Goal: Task Accomplishment & Management: Manage account settings

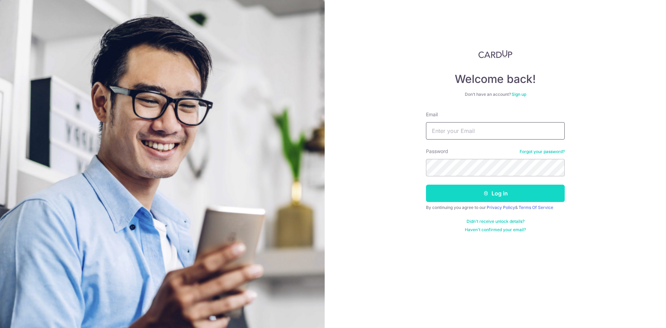
type input "[EMAIL_ADDRESS][DOMAIN_NAME]"
click at [467, 191] on button "Log in" at bounding box center [495, 193] width 139 height 17
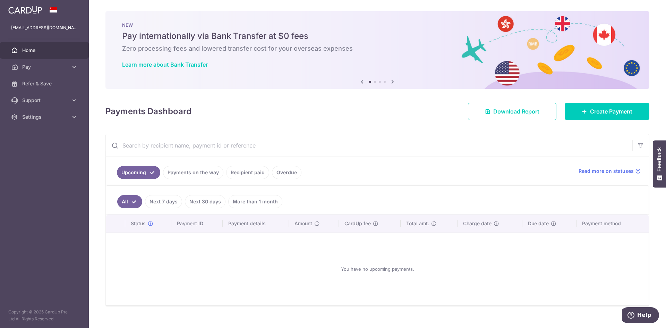
click at [238, 178] on link "Recipient paid" at bounding box center [247, 172] width 43 height 13
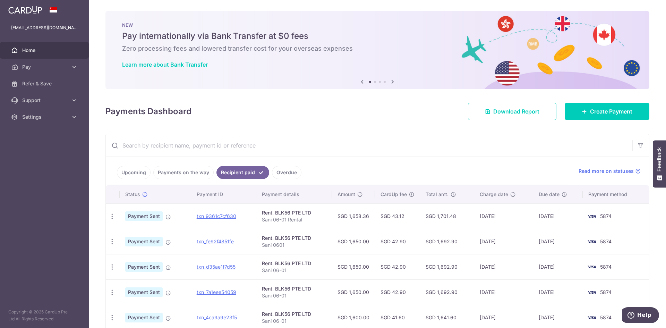
click at [184, 171] on link "Payments on the way" at bounding box center [183, 172] width 60 height 13
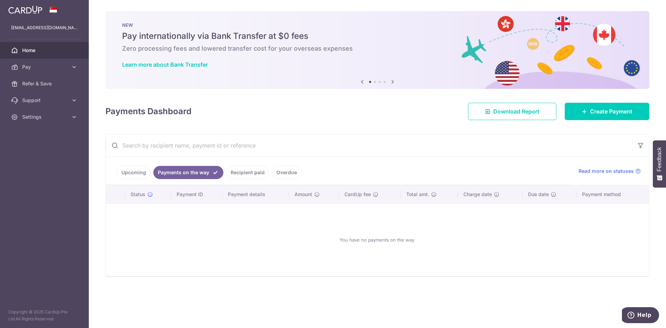
click at [245, 176] on link "Recipient paid" at bounding box center [247, 172] width 43 height 13
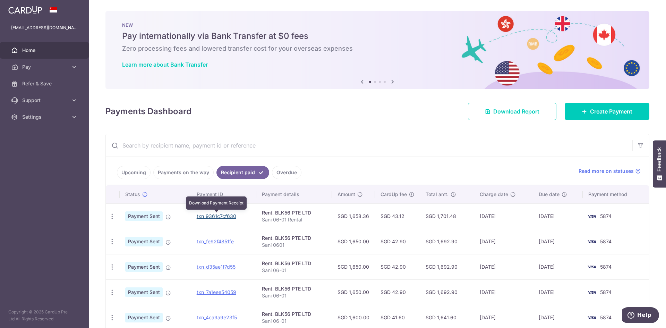
click at [219, 217] on link "txn_9361c7cf630" at bounding box center [217, 216] width 40 height 6
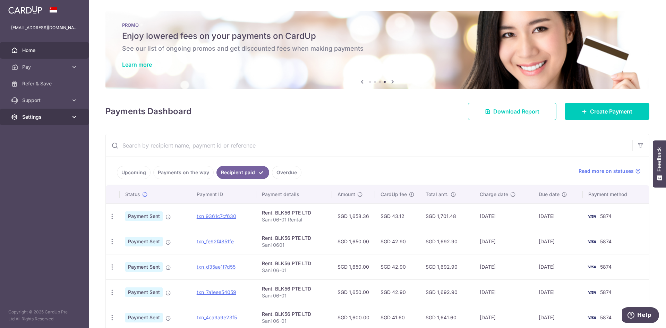
click at [33, 116] on span "Settings" at bounding box center [45, 116] width 46 height 7
click at [36, 130] on span "Account" at bounding box center [45, 133] width 46 height 7
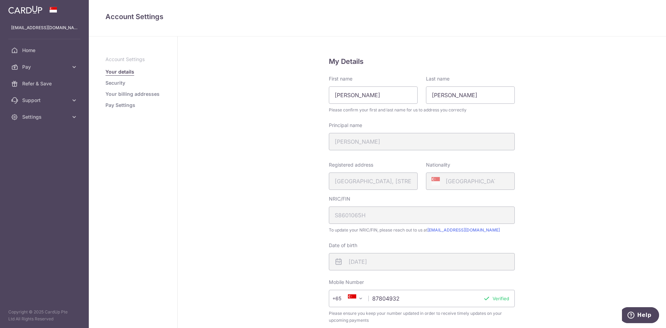
scroll to position [35, 0]
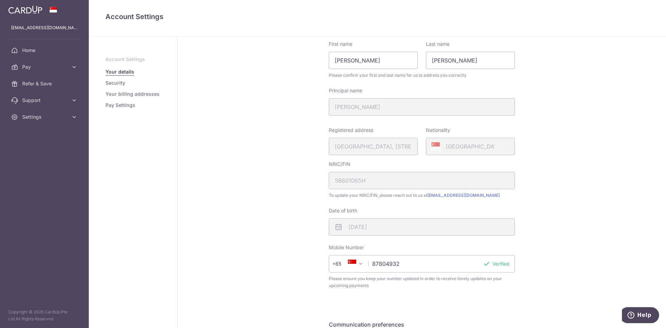
click at [123, 82] on link "Security" at bounding box center [115, 82] width 20 height 7
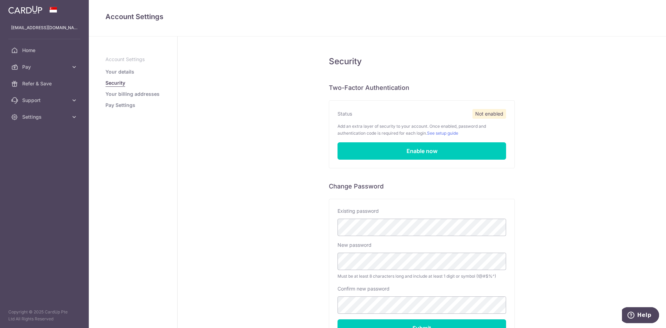
click at [142, 96] on link "Your billing addresses" at bounding box center [132, 94] width 54 height 7
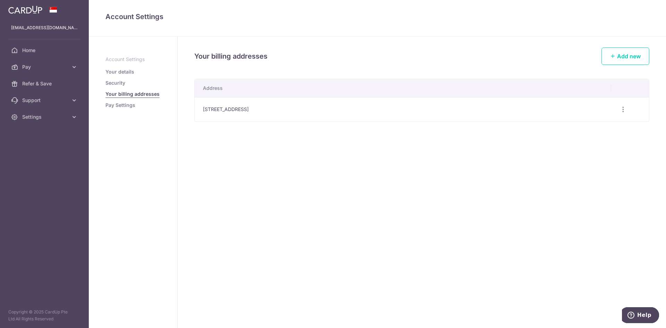
click at [118, 103] on link "Pay Settings" at bounding box center [120, 105] width 30 height 7
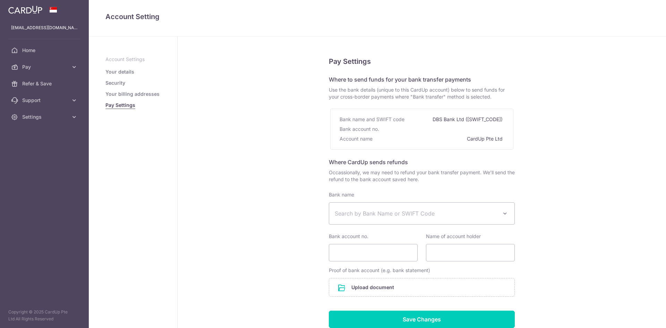
select select
click at [112, 70] on link "Your details" at bounding box center [119, 71] width 29 height 7
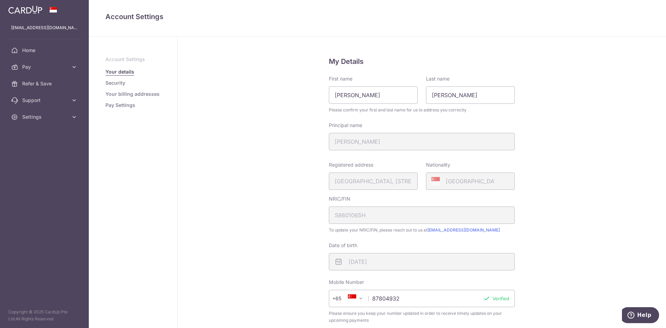
click at [122, 87] on ul "Account Settings Your details Security Your billing addresses Pay Settings" at bounding box center [132, 82] width 55 height 53
click at [120, 84] on link "Security" at bounding box center [115, 82] width 20 height 7
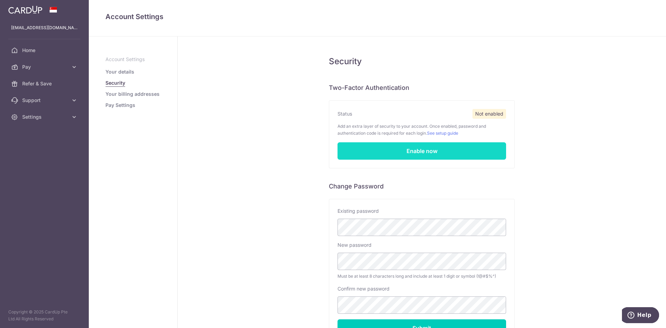
click at [402, 151] on link "Enable now" at bounding box center [422, 150] width 169 height 17
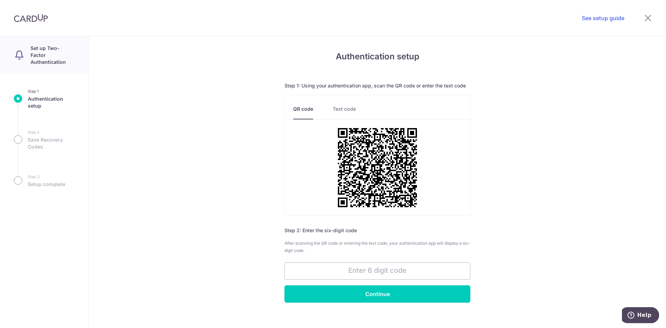
scroll to position [18, 0]
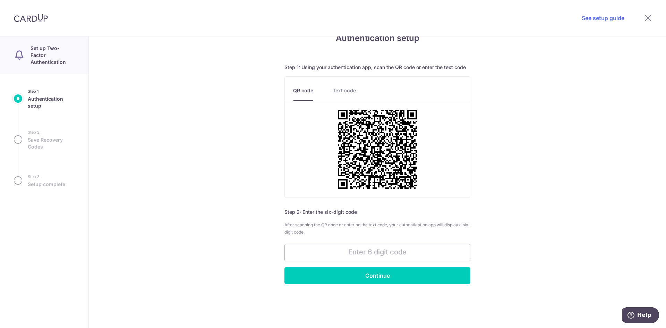
click at [350, 87] on link "Text code" at bounding box center [344, 94] width 23 height 14
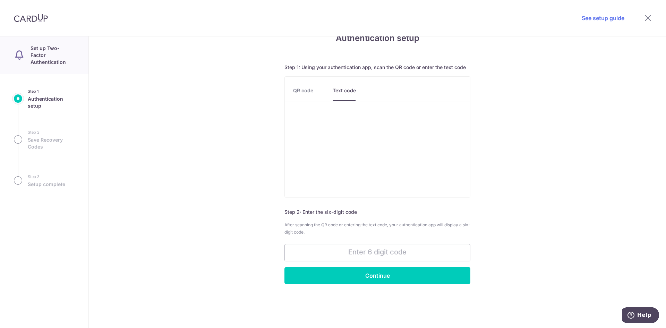
scroll to position [0, 0]
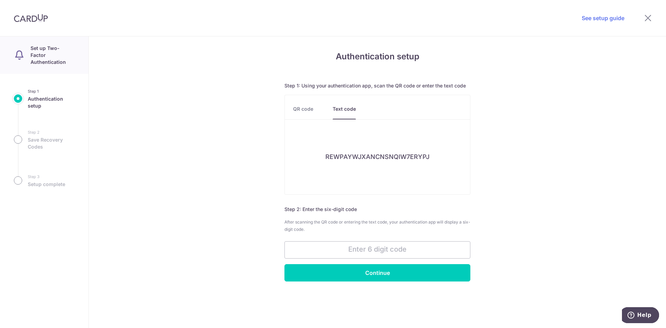
click at [386, 159] on h6 "REWPAYWJXANCNSNQIW7ERYPJ" at bounding box center [377, 157] width 104 height 8
